Goal: Task Accomplishment & Management: Complete application form

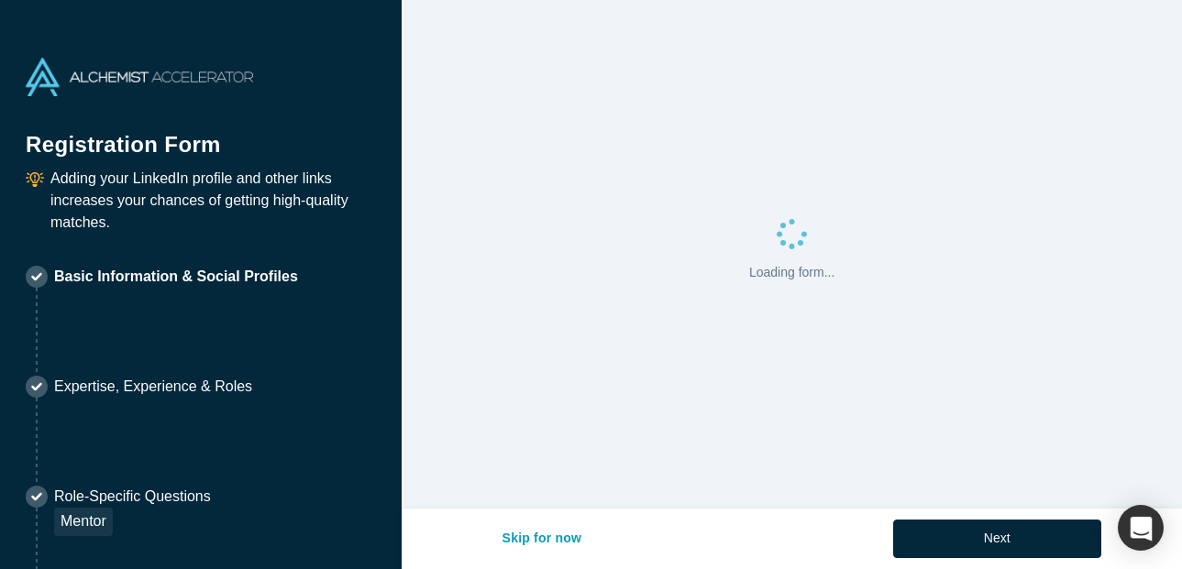
select select "US"
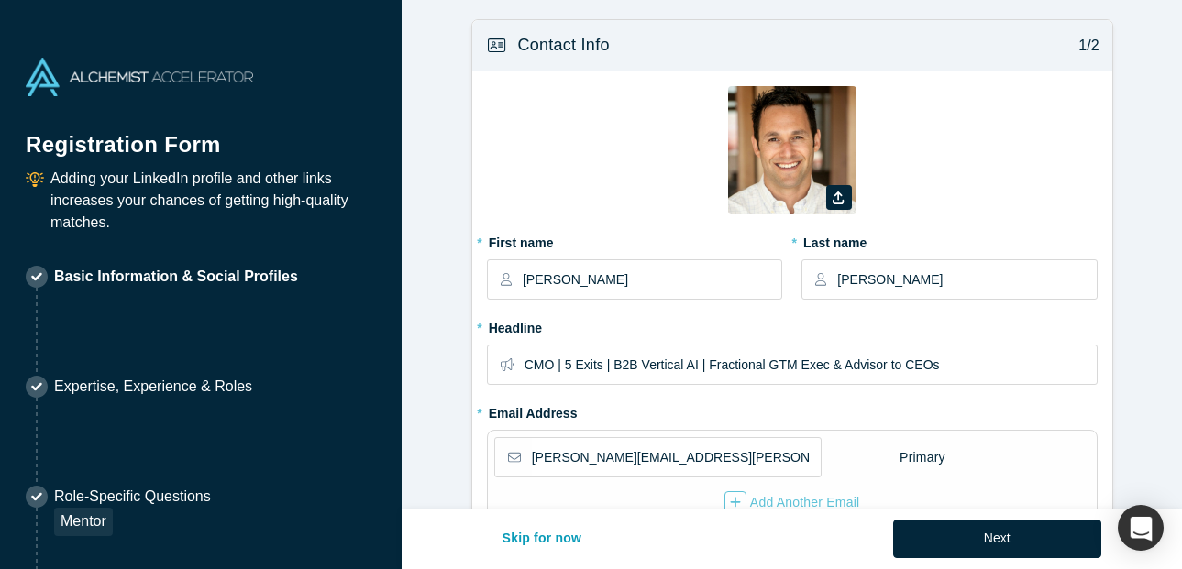
type input "[GEOGRAPHIC_DATA], [GEOGRAPHIC_DATA], [GEOGRAPHIC_DATA]"
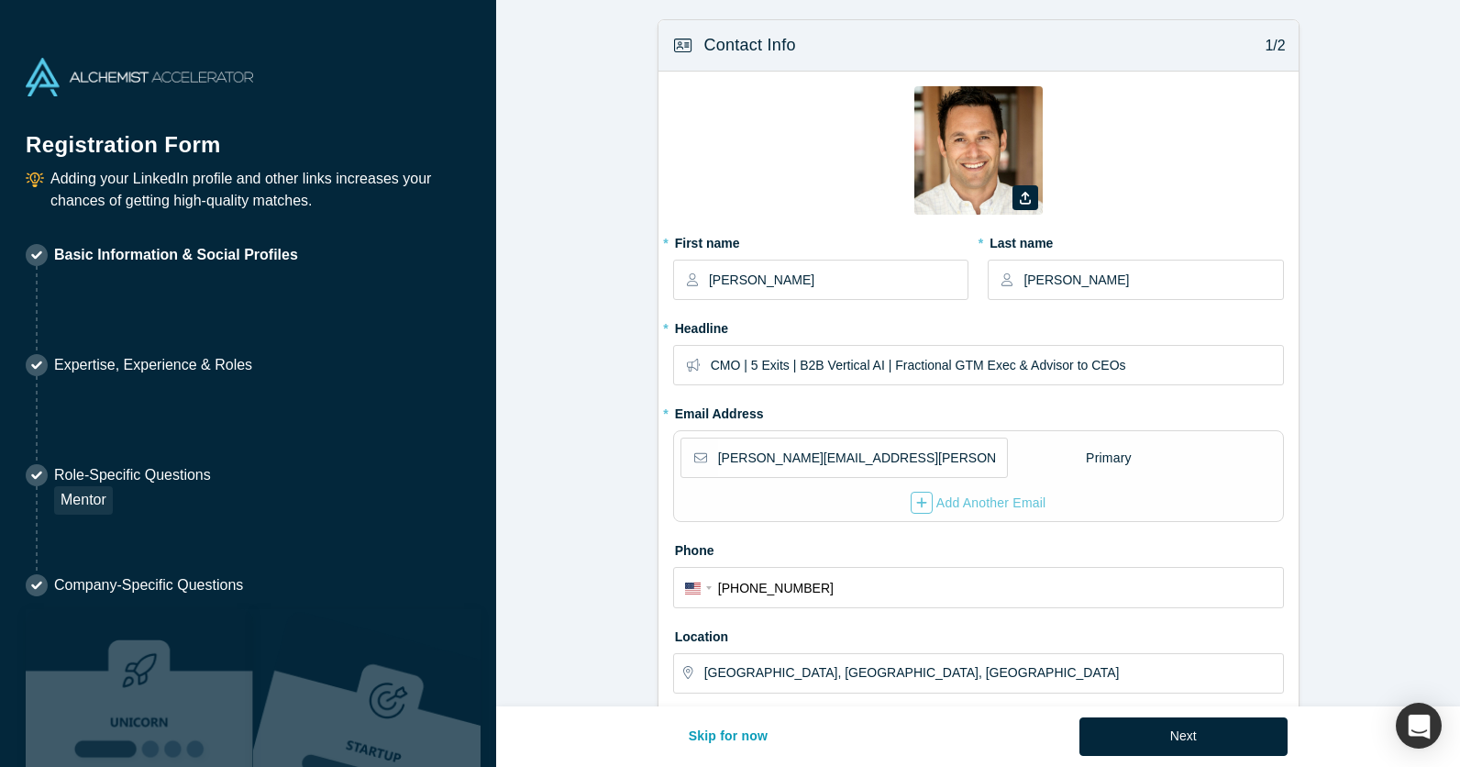
click at [1181, 568] on div "Skip for now Next" at bounding box center [978, 736] width 618 height 61
click at [1181, 568] on button "Next" at bounding box center [1183, 736] width 208 height 39
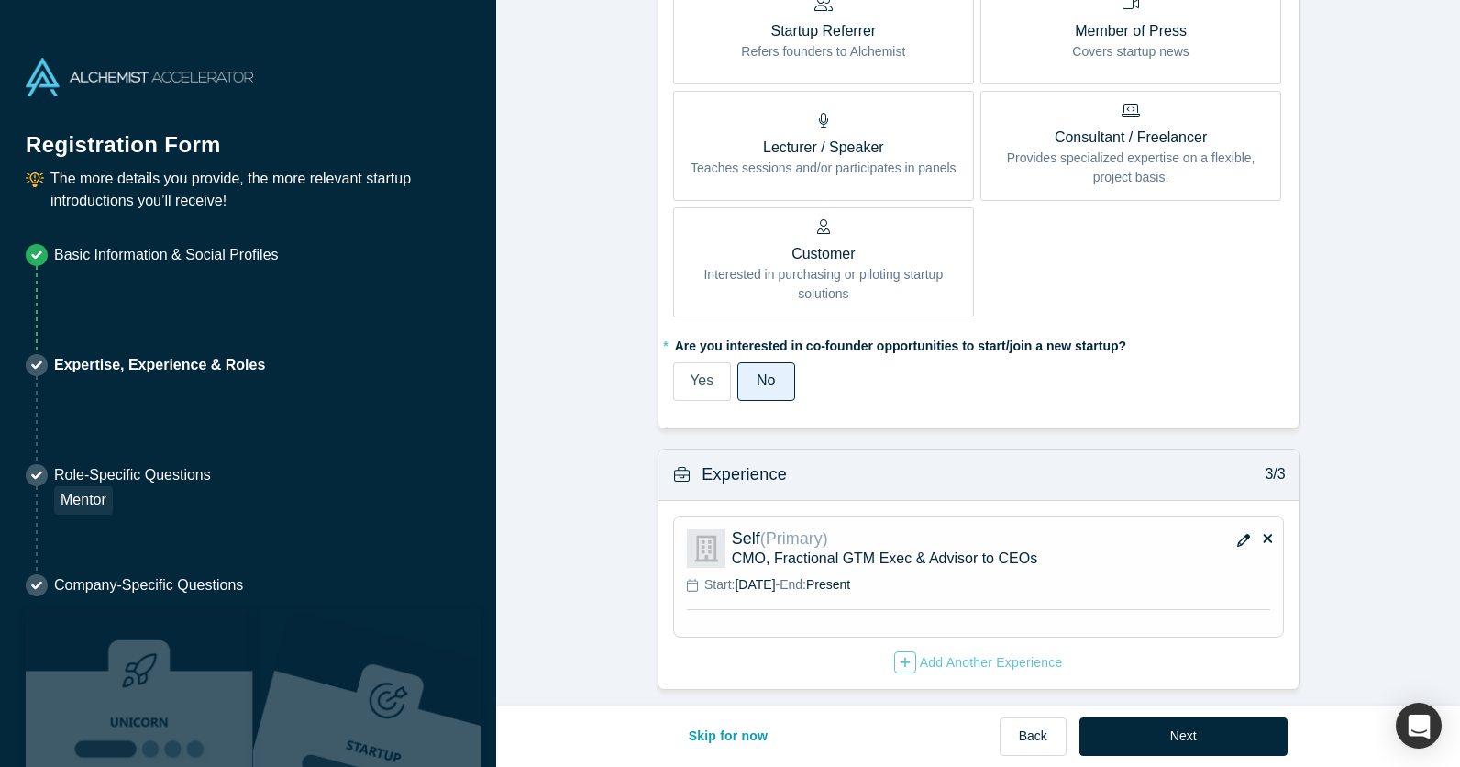
scroll to position [1078, 0]
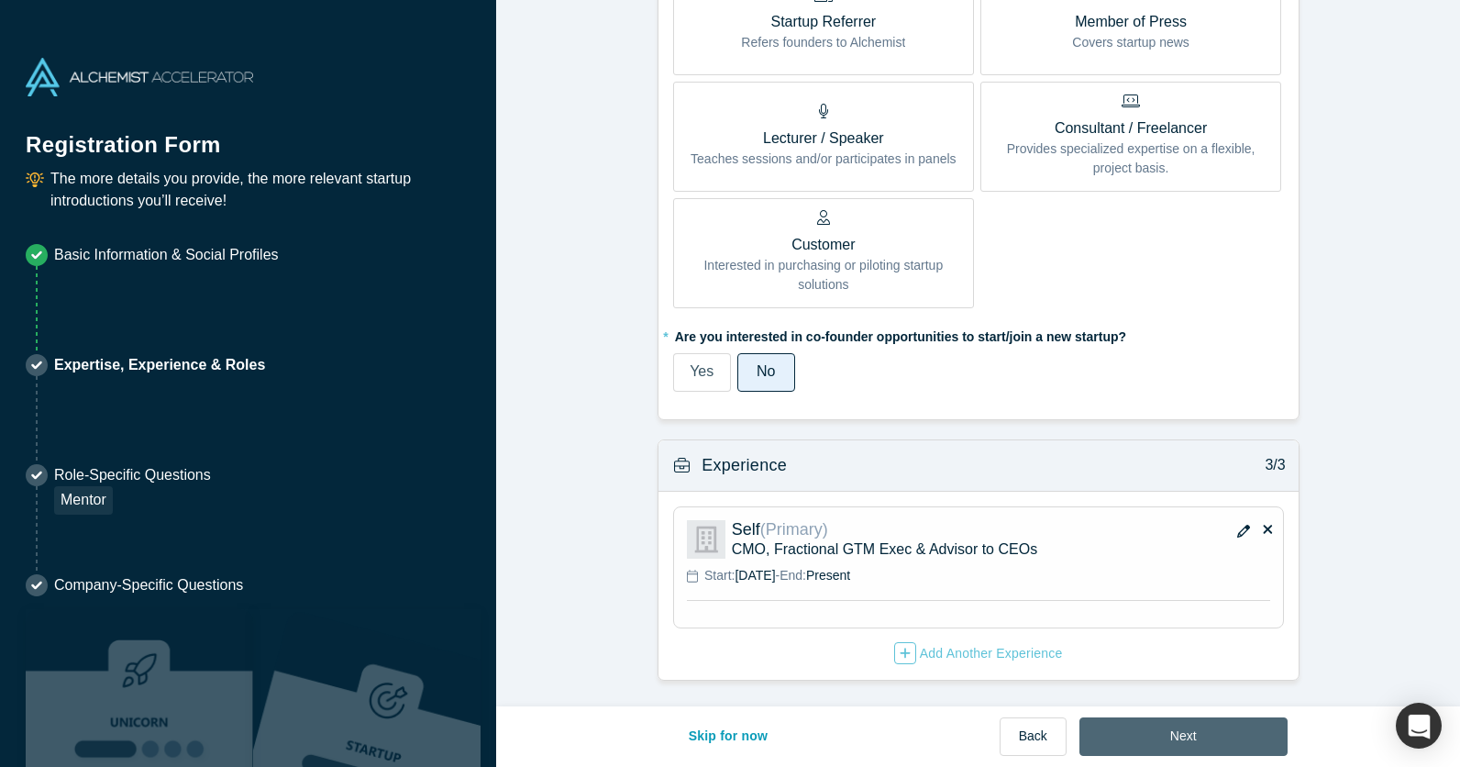
click at [1181, 568] on button "Next" at bounding box center [1183, 736] width 208 height 39
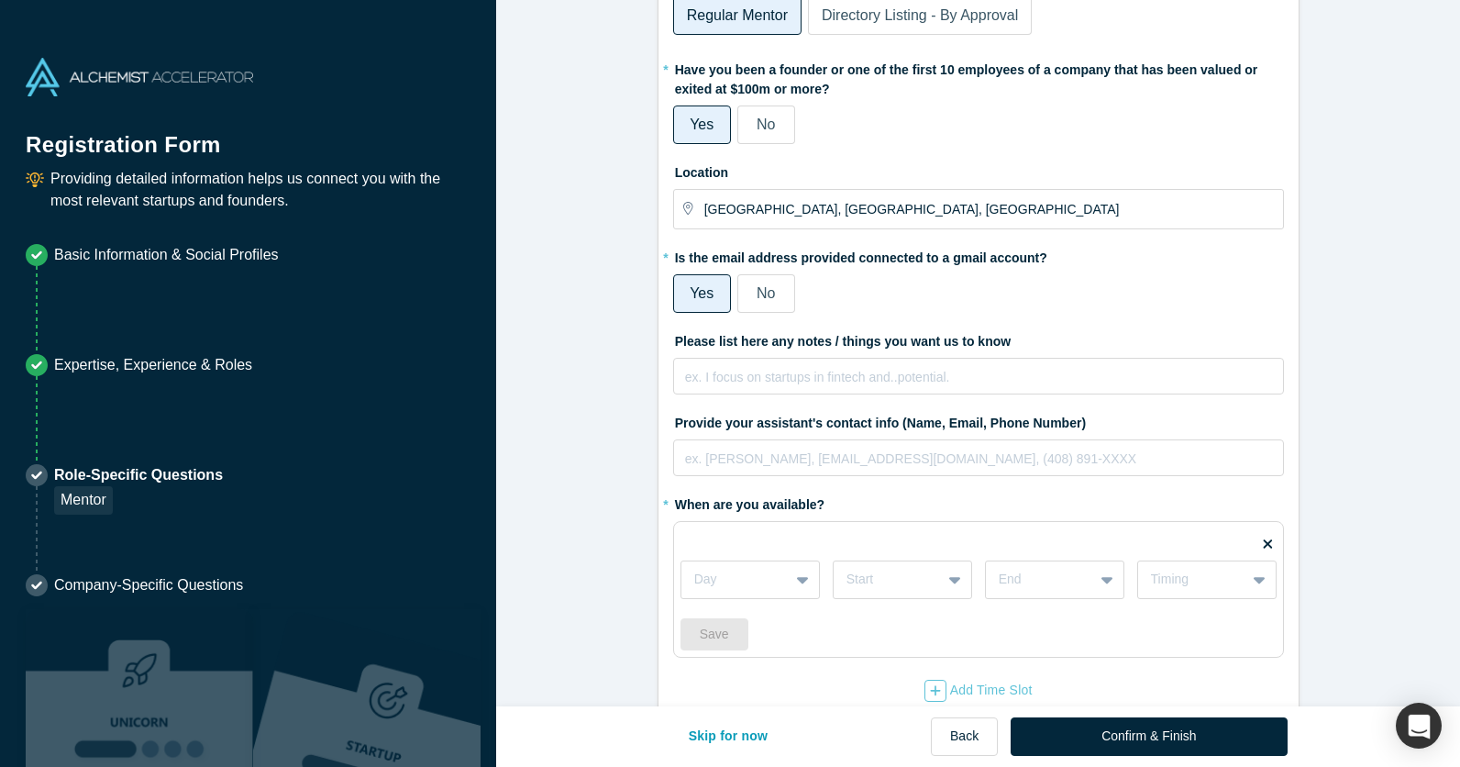
scroll to position [136, 0]
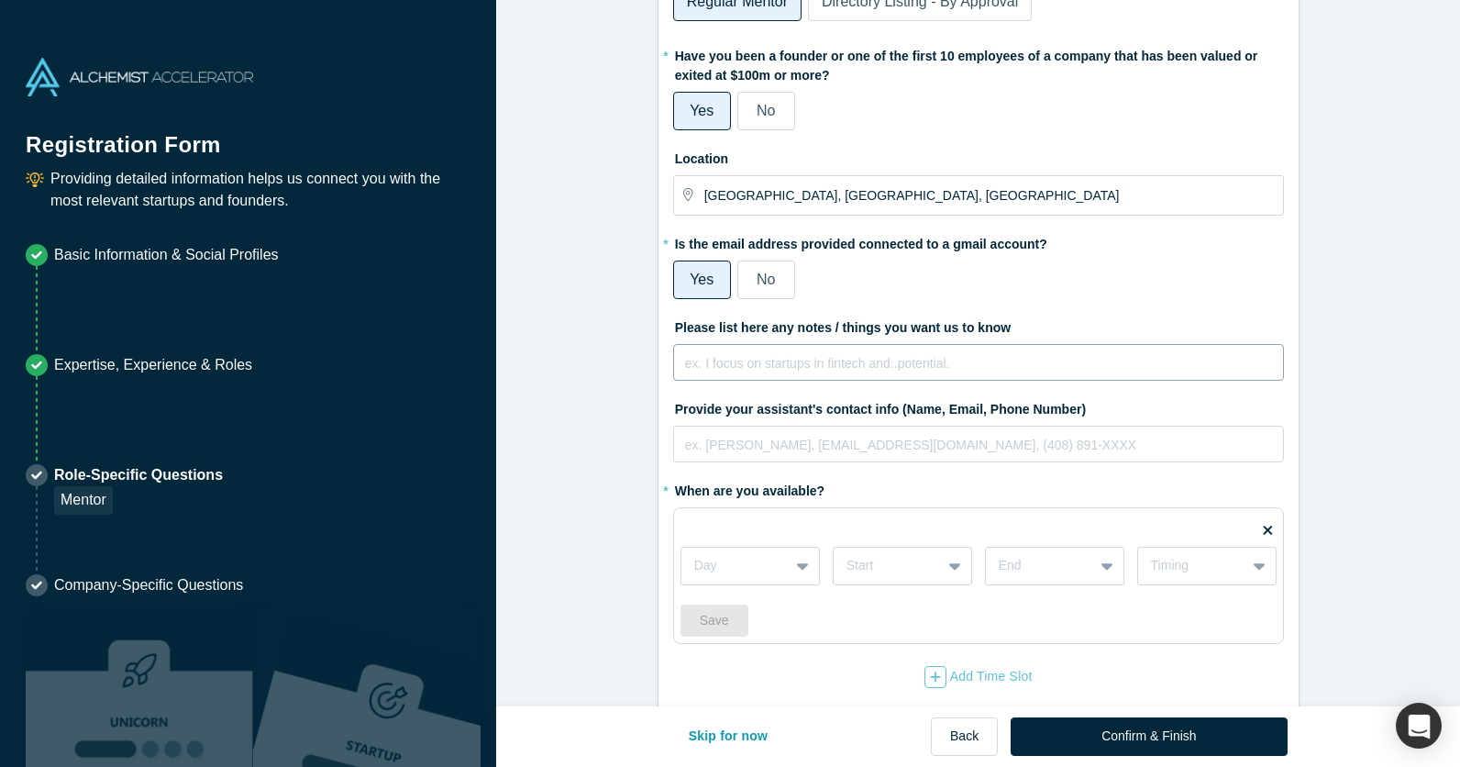
click at [822, 357] on div "rdw-editor" at bounding box center [979, 363] width 586 height 22
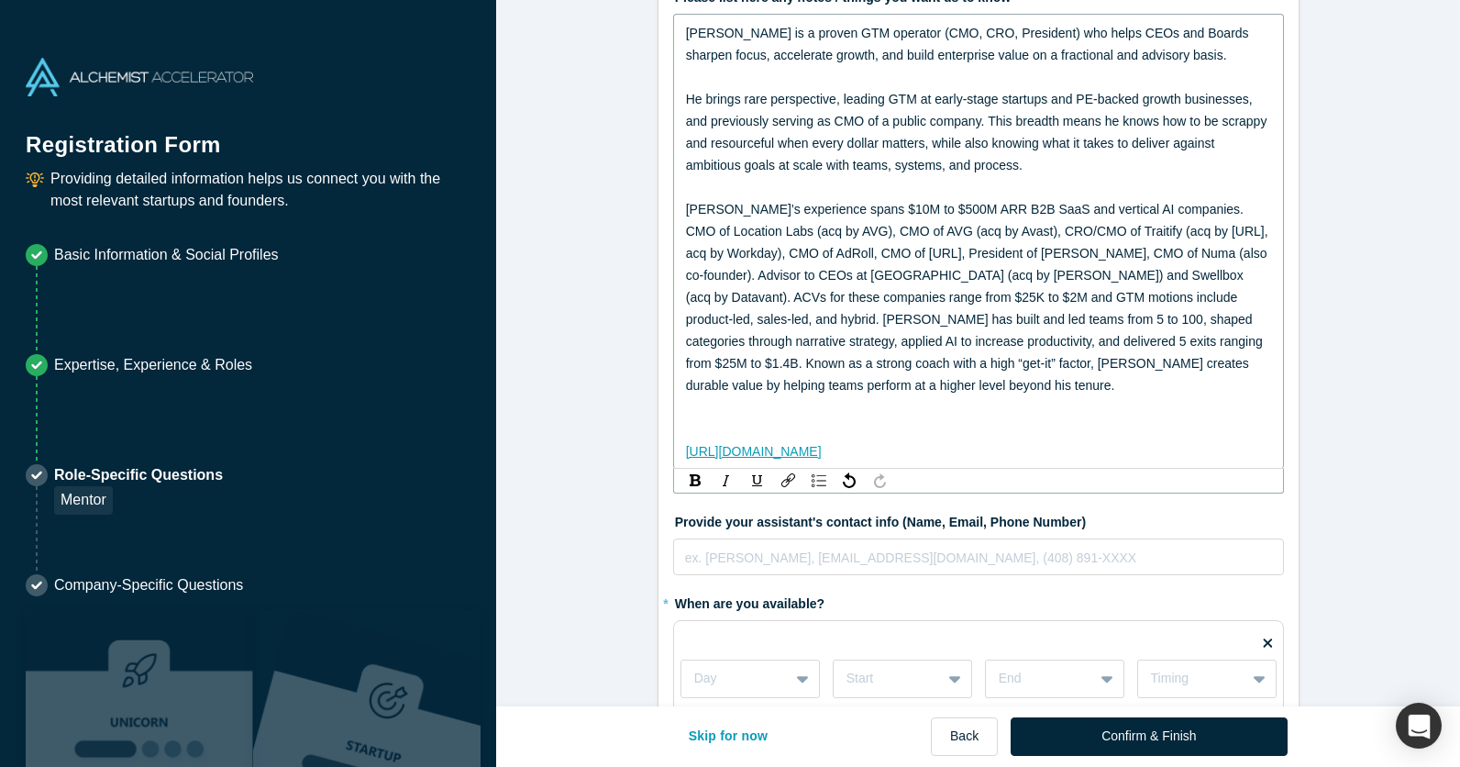
scroll to position [467, 0]
click at [724, 361] on span "[PERSON_NAME]’s experience spans $10M to $500M ARR B2B SaaS and vertical AI com…" at bounding box center [979, 296] width 586 height 191
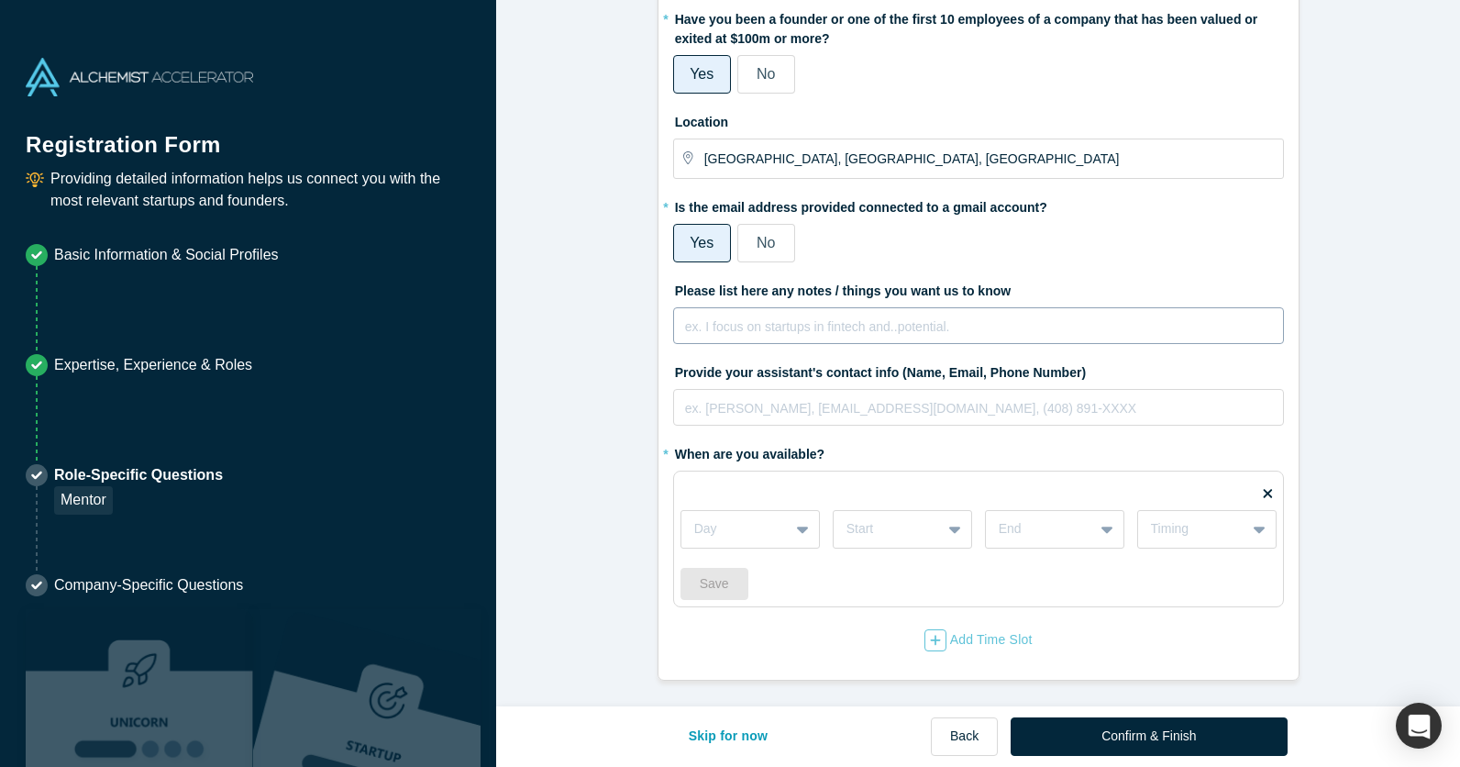
scroll to position [172, 0]
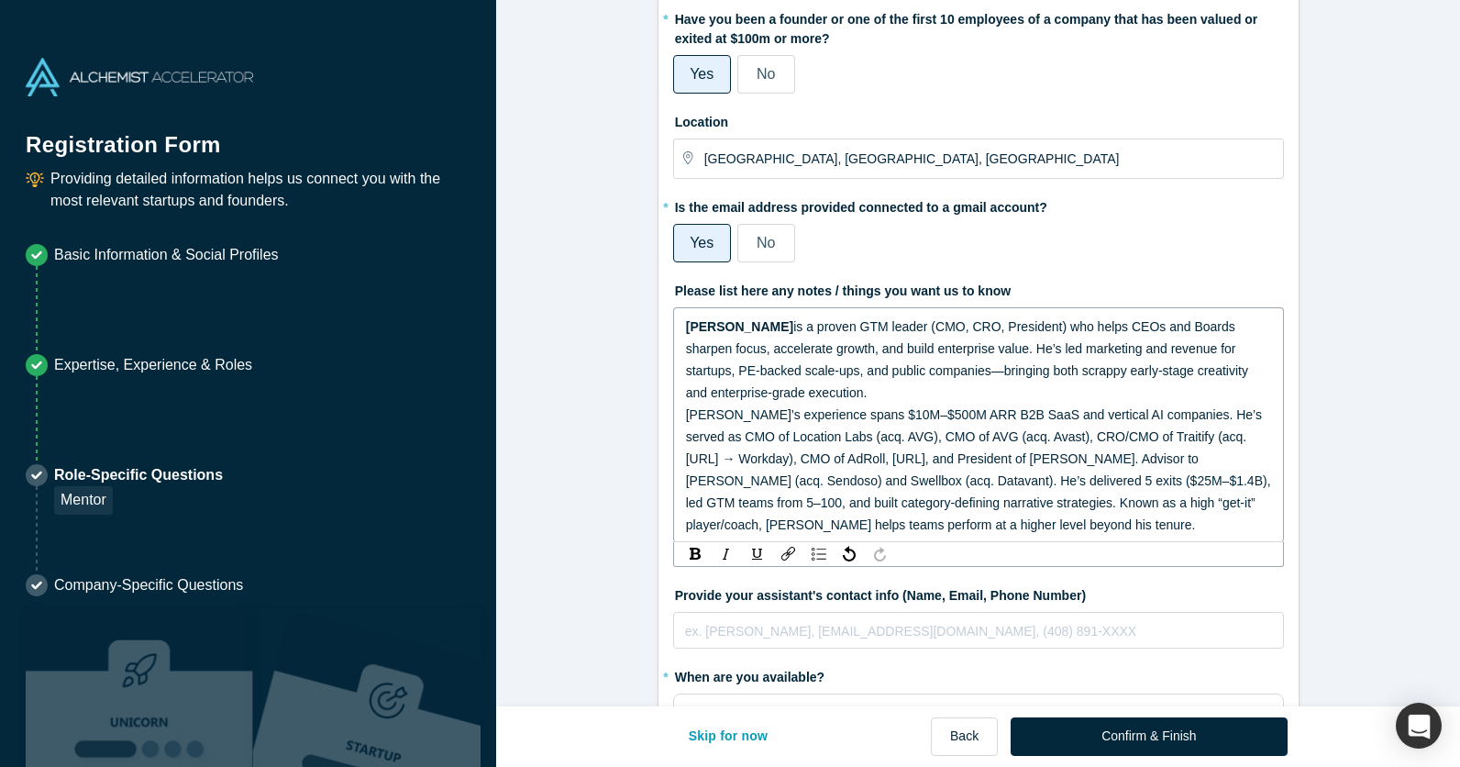
click at [802, 326] on span "is a proven GTM leader (CMO, CRO, President) who helps CEOs and Boards sharpen …" at bounding box center [969, 359] width 566 height 81
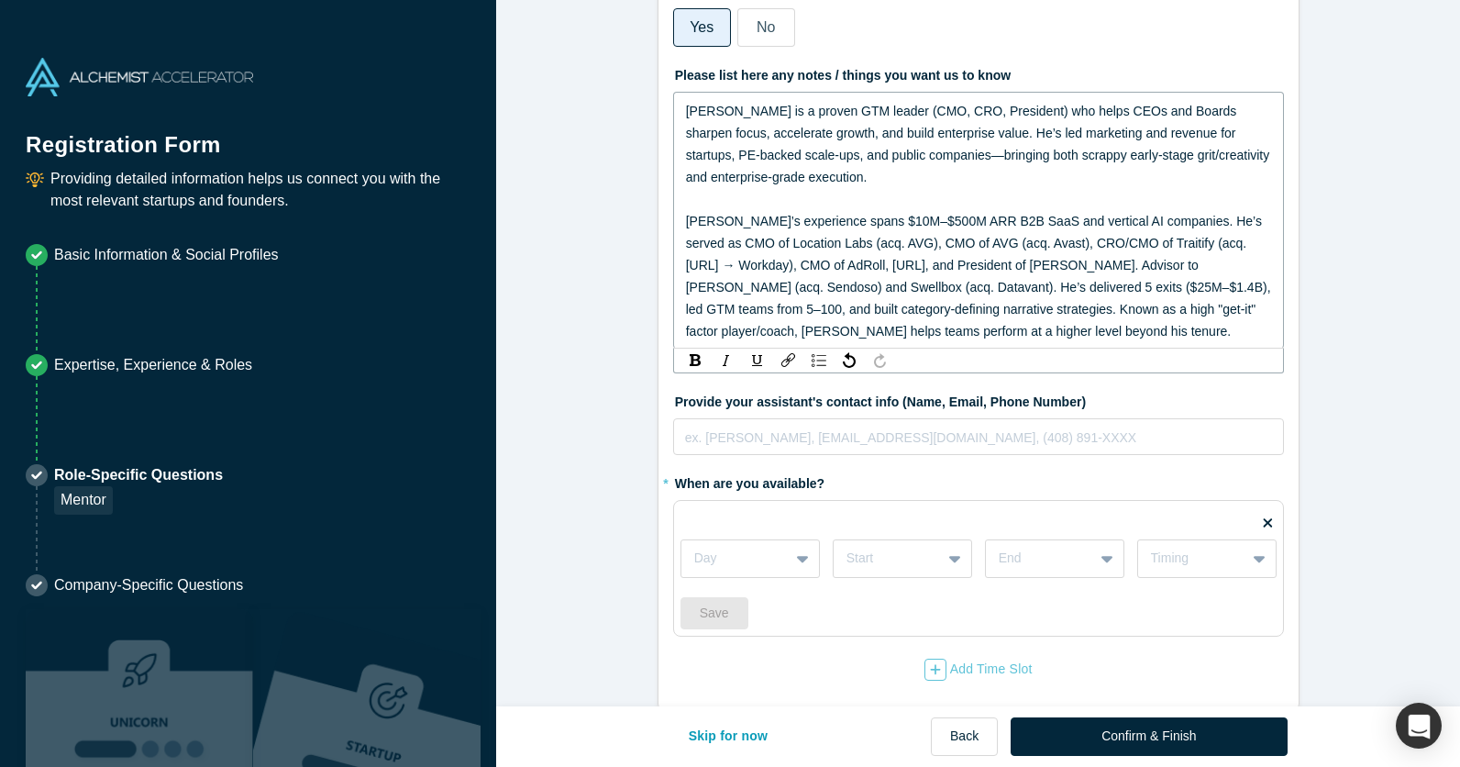
scroll to position [417, 0]
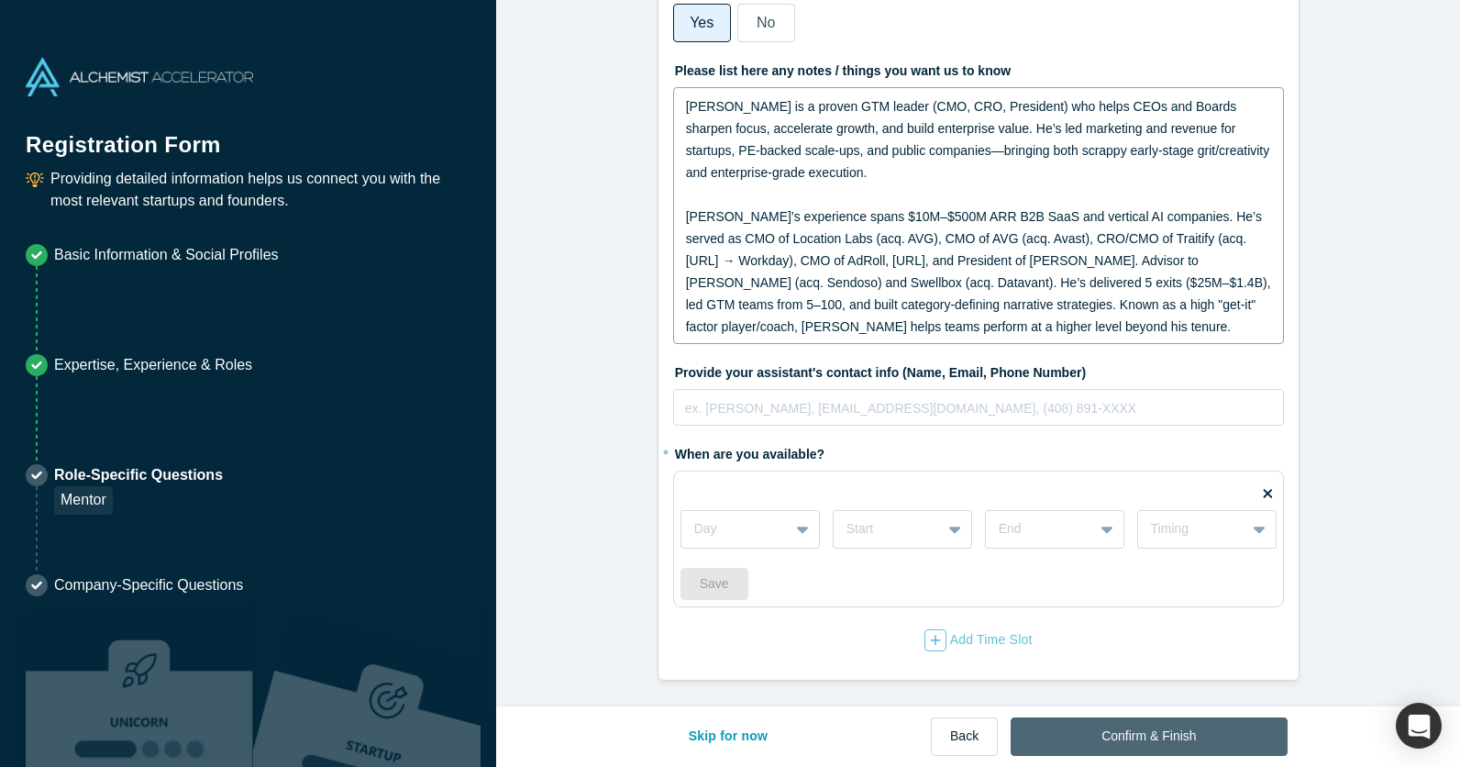
click at [1142, 568] on button "Confirm & Finish" at bounding box center [1148, 736] width 276 height 39
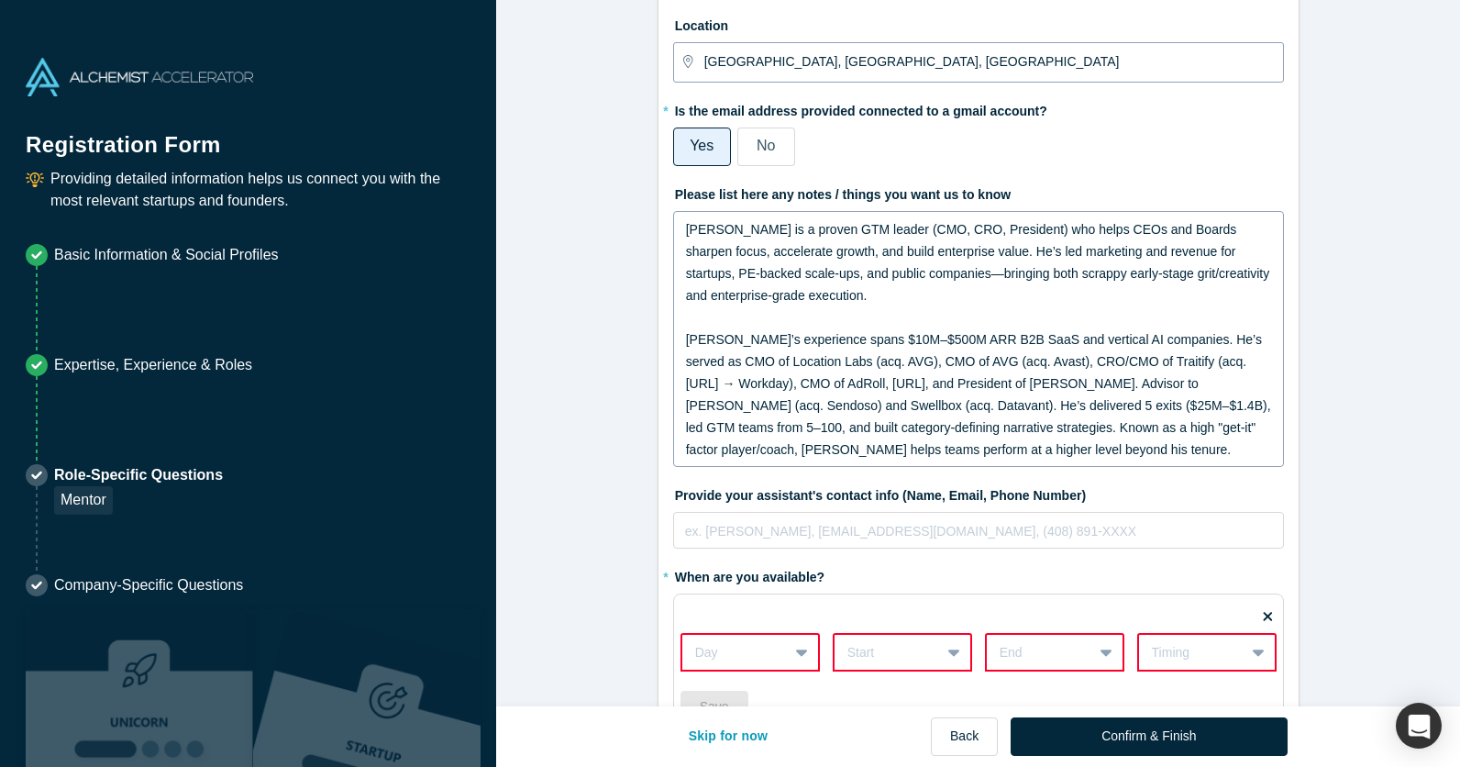
scroll to position [512, 0]
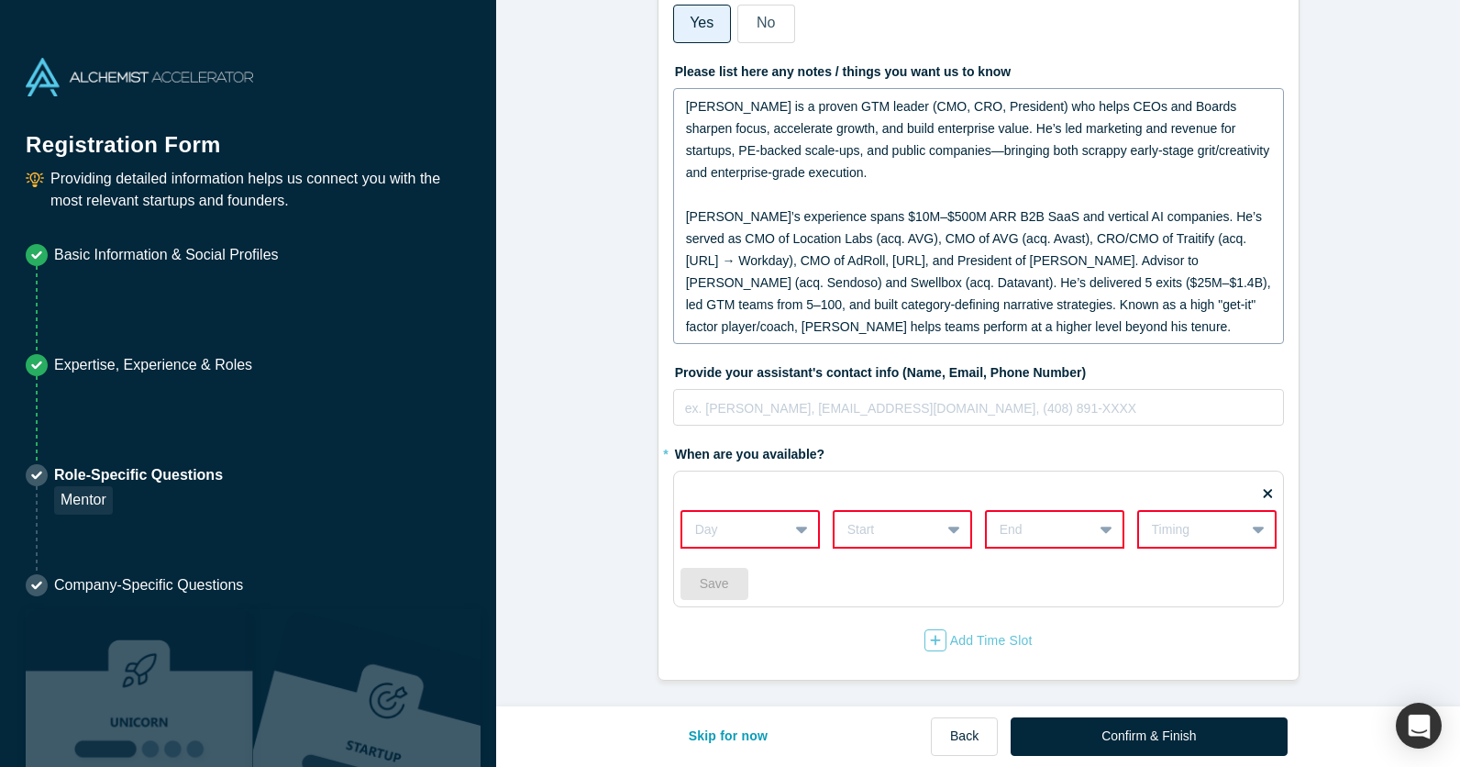
click at [1181, 490] on icon at bounding box center [1268, 493] width 9 height 9
click at [0, 0] on input "checkbox" at bounding box center [0, 0] width 0 height 0
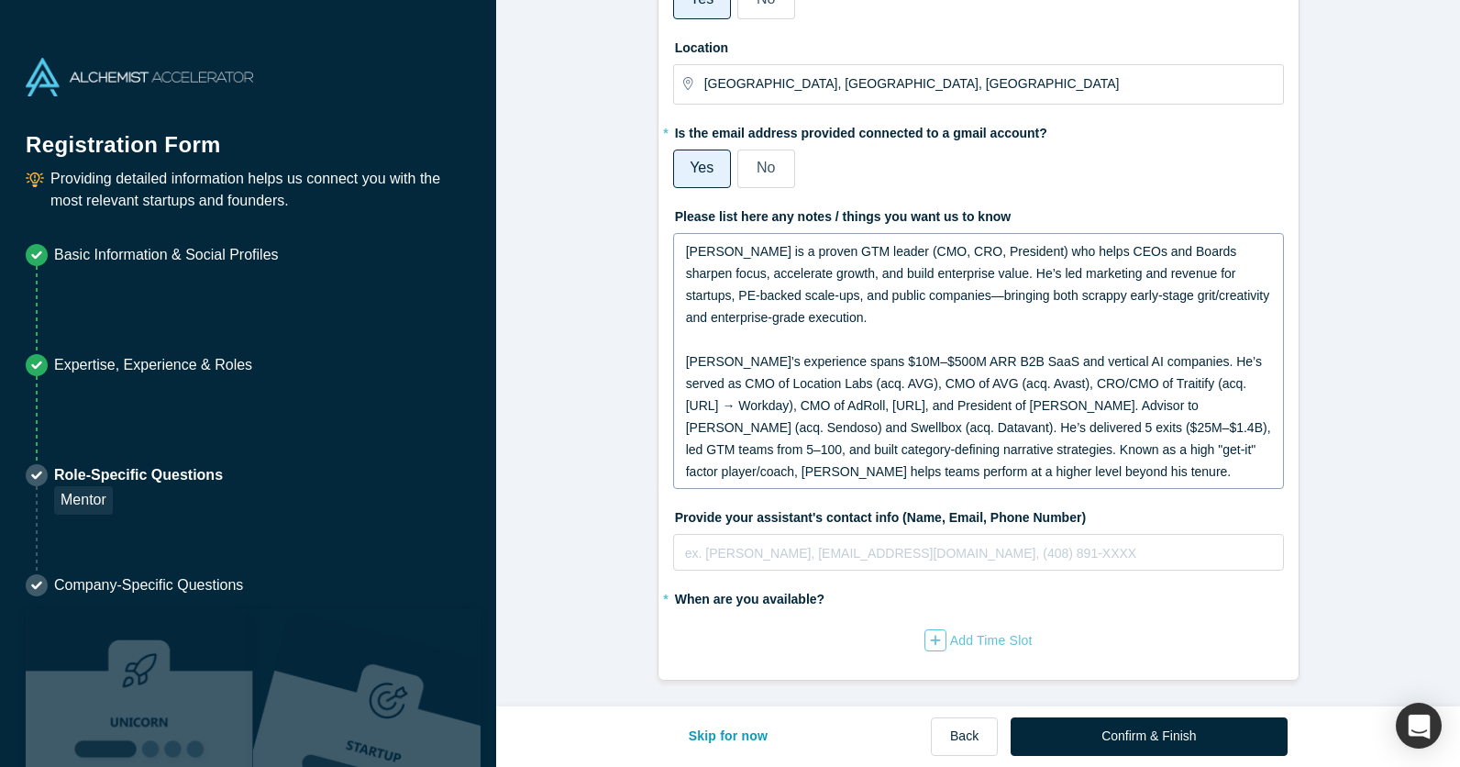
scroll to position [367, 0]
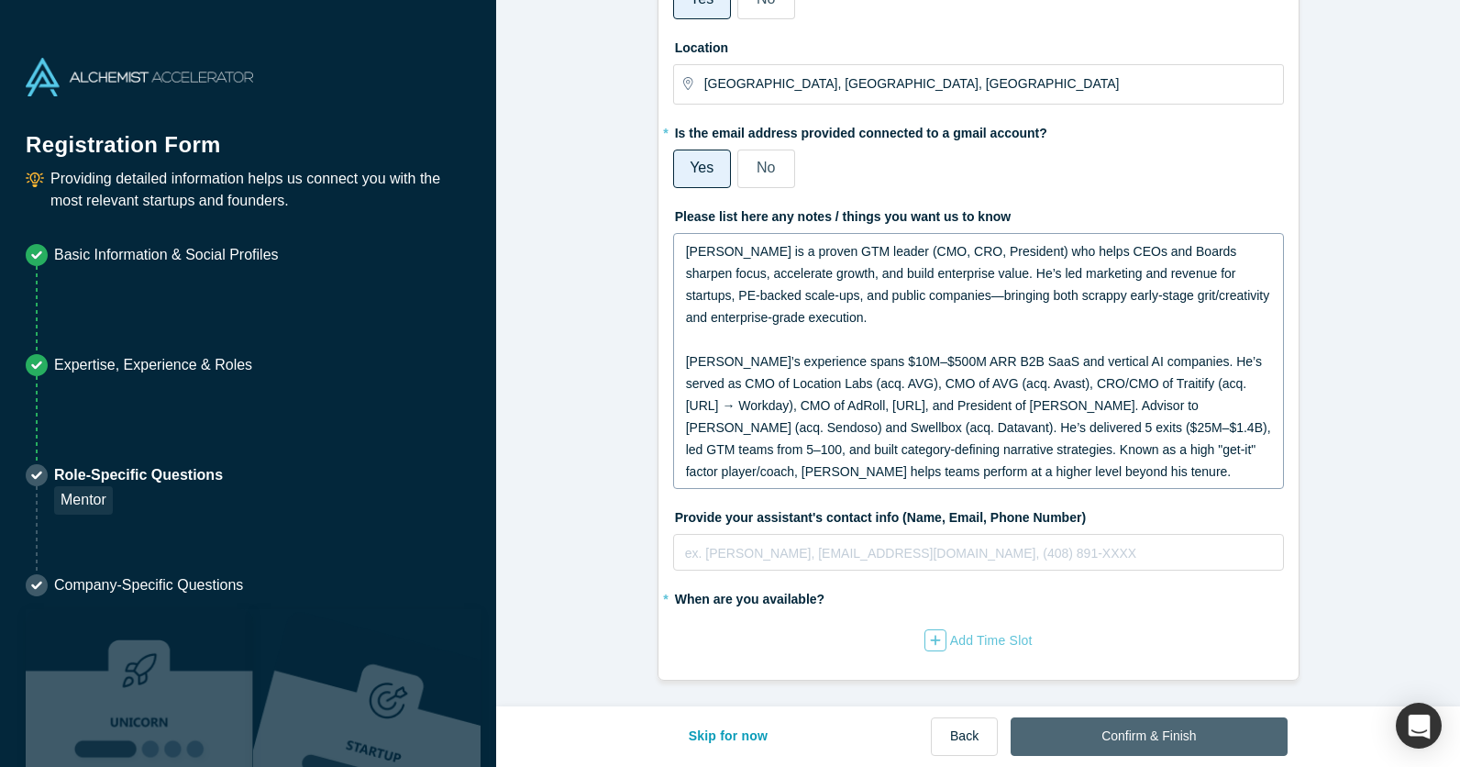
click at [1151, 568] on button "Confirm & Finish" at bounding box center [1148, 736] width 276 height 39
